Goal: Find specific page/section: Find specific page/section

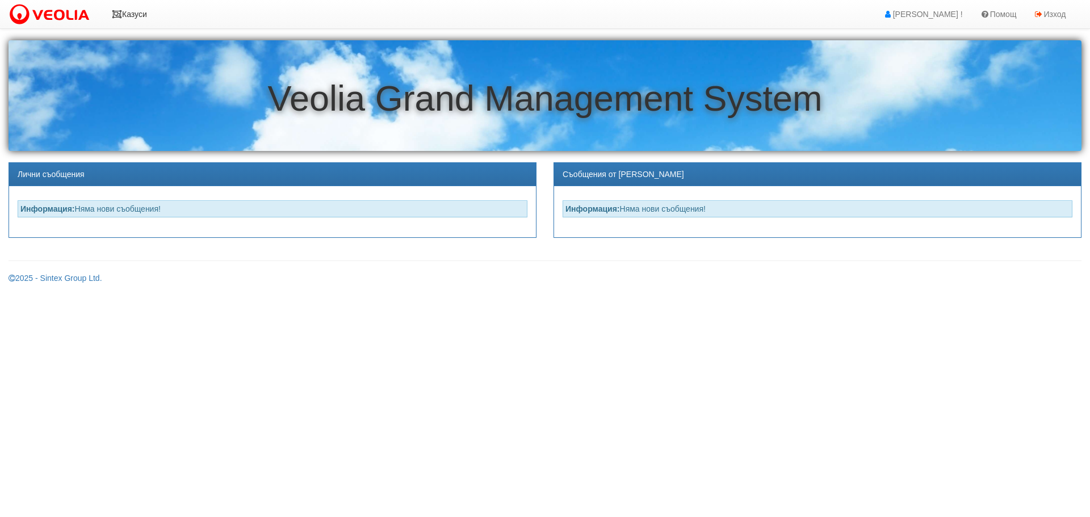
drag, startPoint x: 115, startPoint y: 12, endPoint x: 118, endPoint y: 19, distance: 7.4
click at [115, 13] on icon at bounding box center [117, 14] width 10 height 8
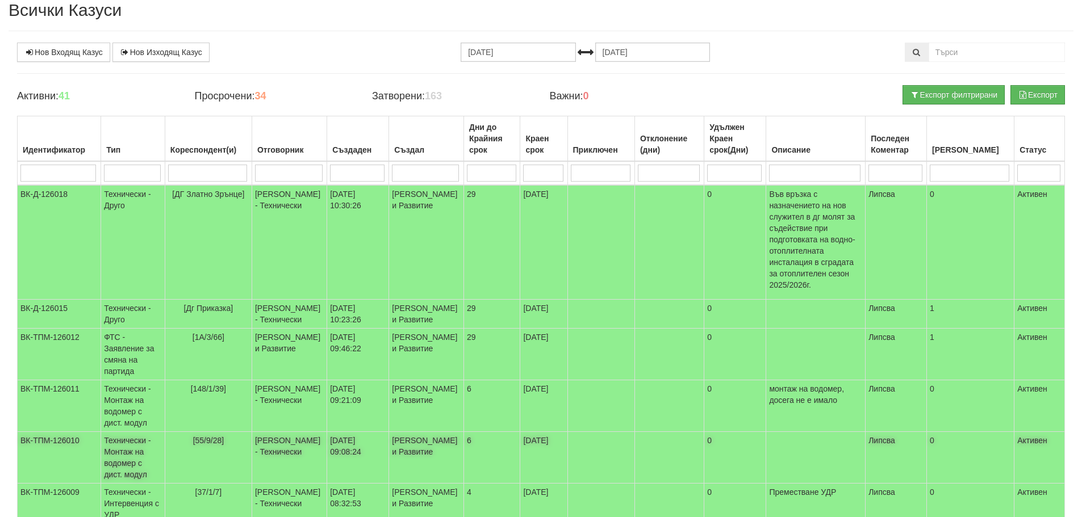
scroll to position [36, 0]
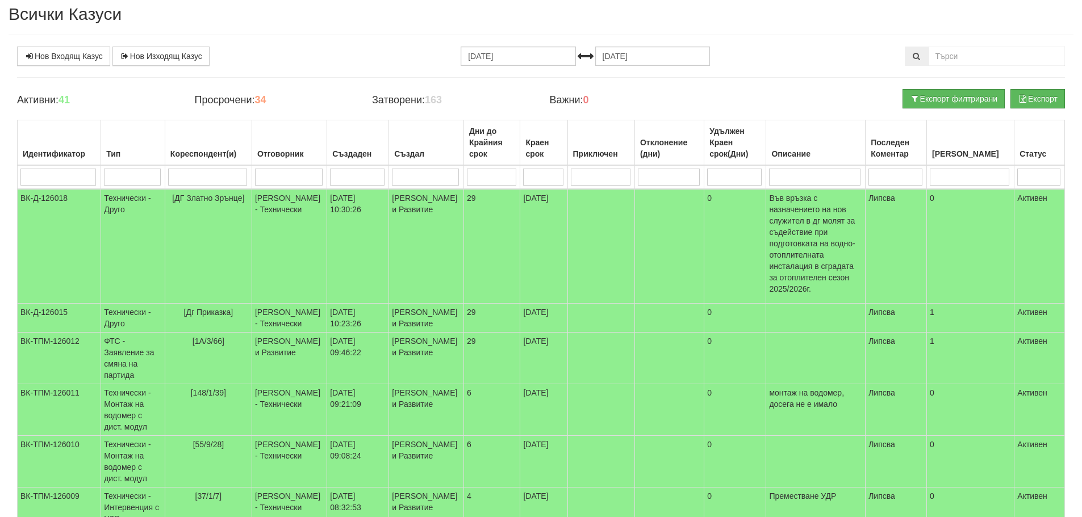
click at [451, 16] on h2 "Всички Казуси" at bounding box center [541, 14] width 1065 height 19
drag, startPoint x: 364, startPoint y: 20, endPoint x: 505, endPoint y: 69, distance: 149.4
click at [364, 23] on h2 "Всички Казуси" at bounding box center [541, 14] width 1065 height 19
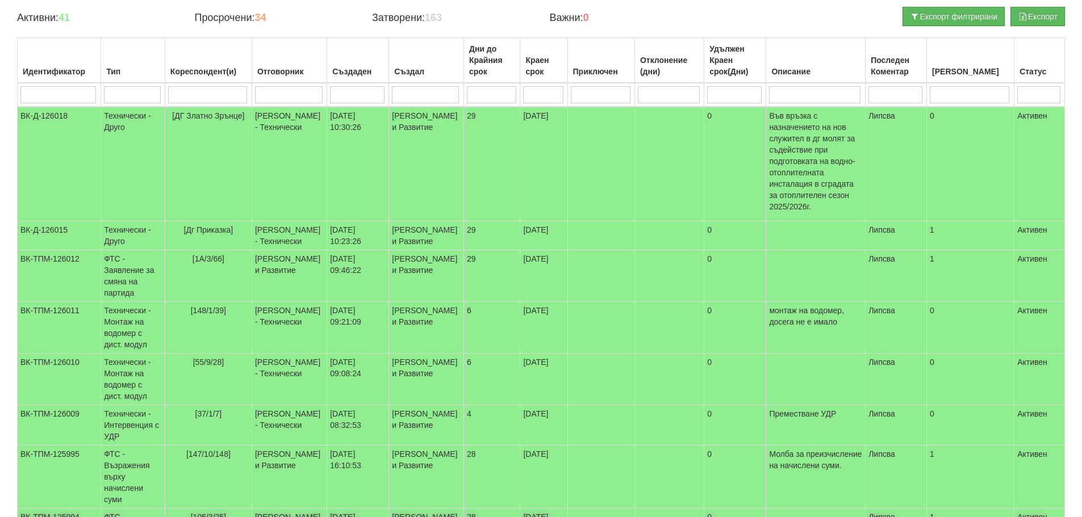
scroll to position [227, 0]
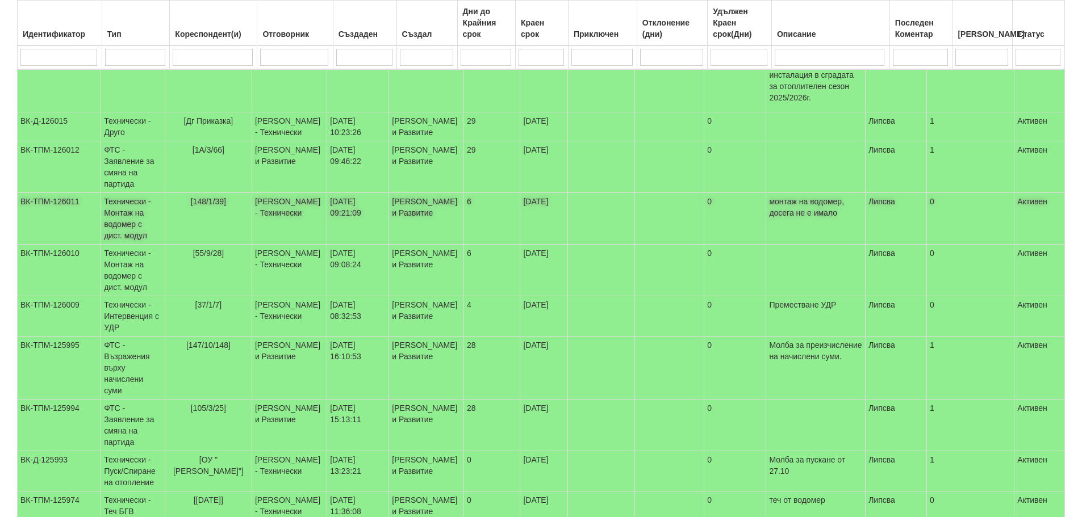
click at [44, 199] on td "ВК-ТПМ-126011" at bounding box center [59, 219] width 83 height 52
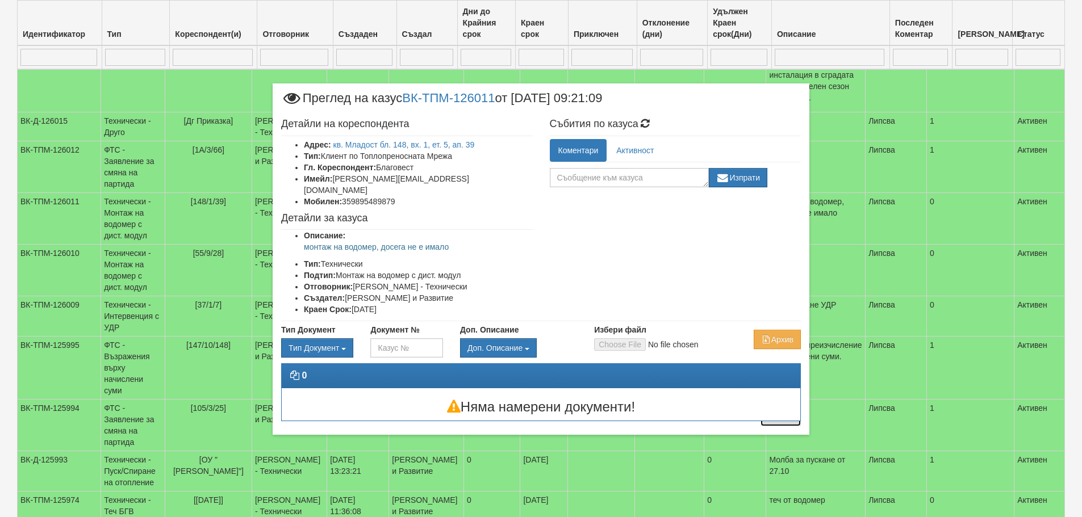
click at [777, 413] on button "Отказ" at bounding box center [780, 417] width 40 height 18
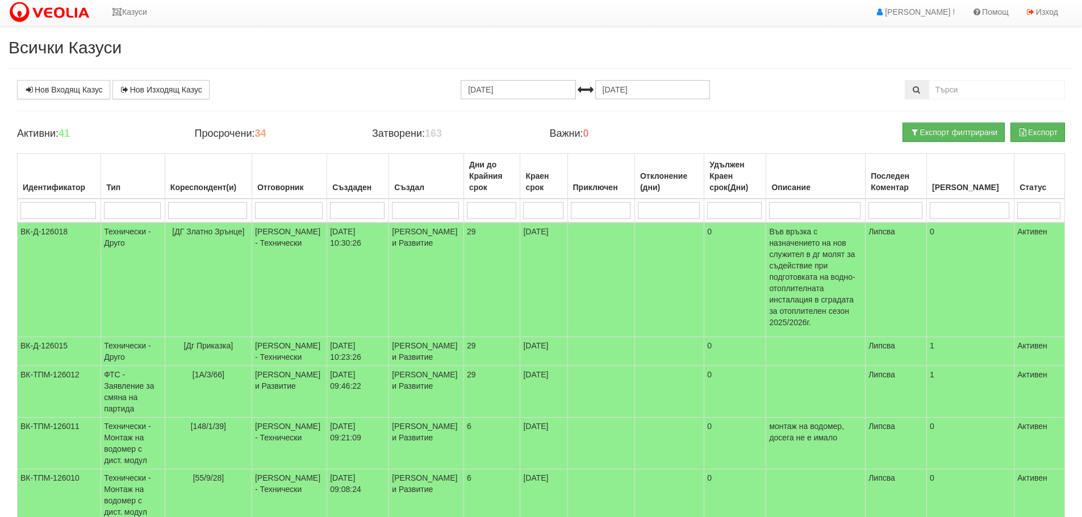
scroll to position [0, 0]
